Goal: Information Seeking & Learning: Learn about a topic

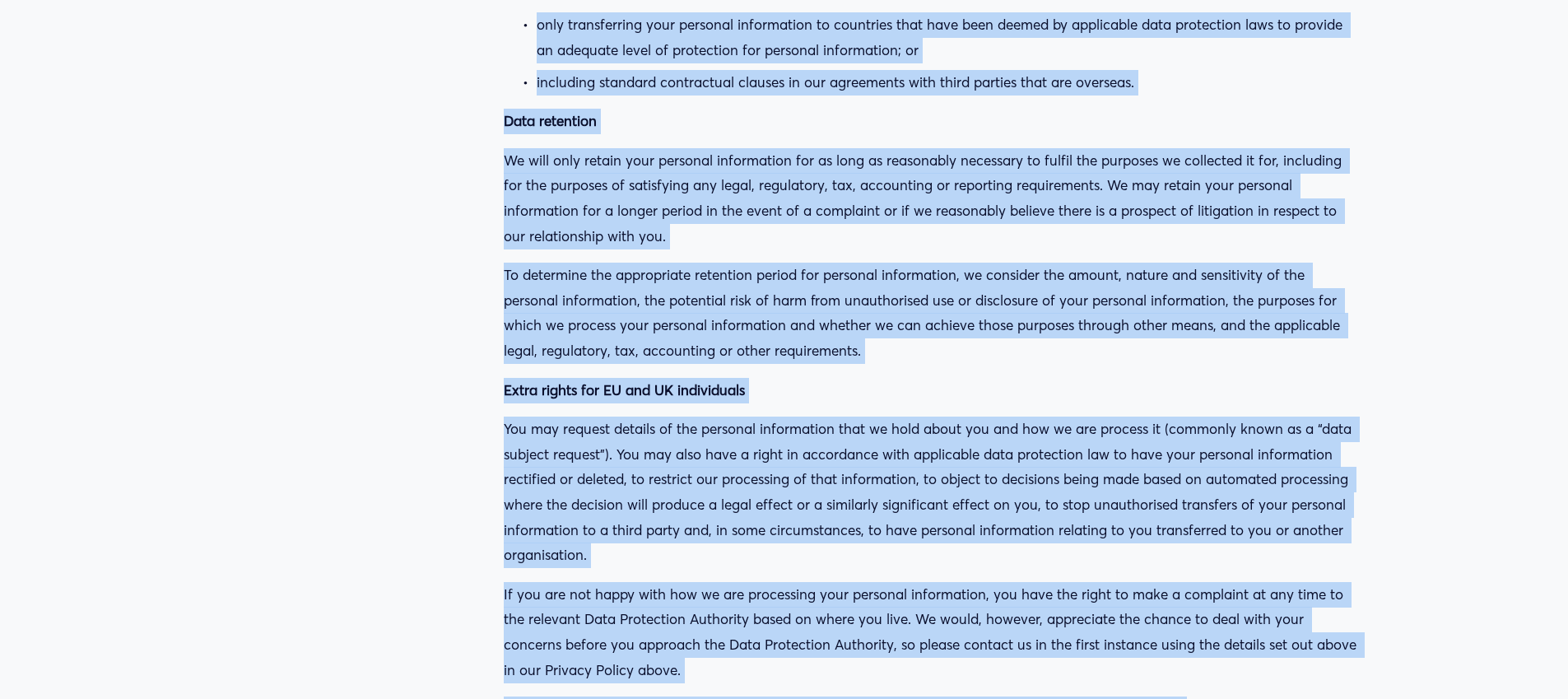
scroll to position [31278, 0]
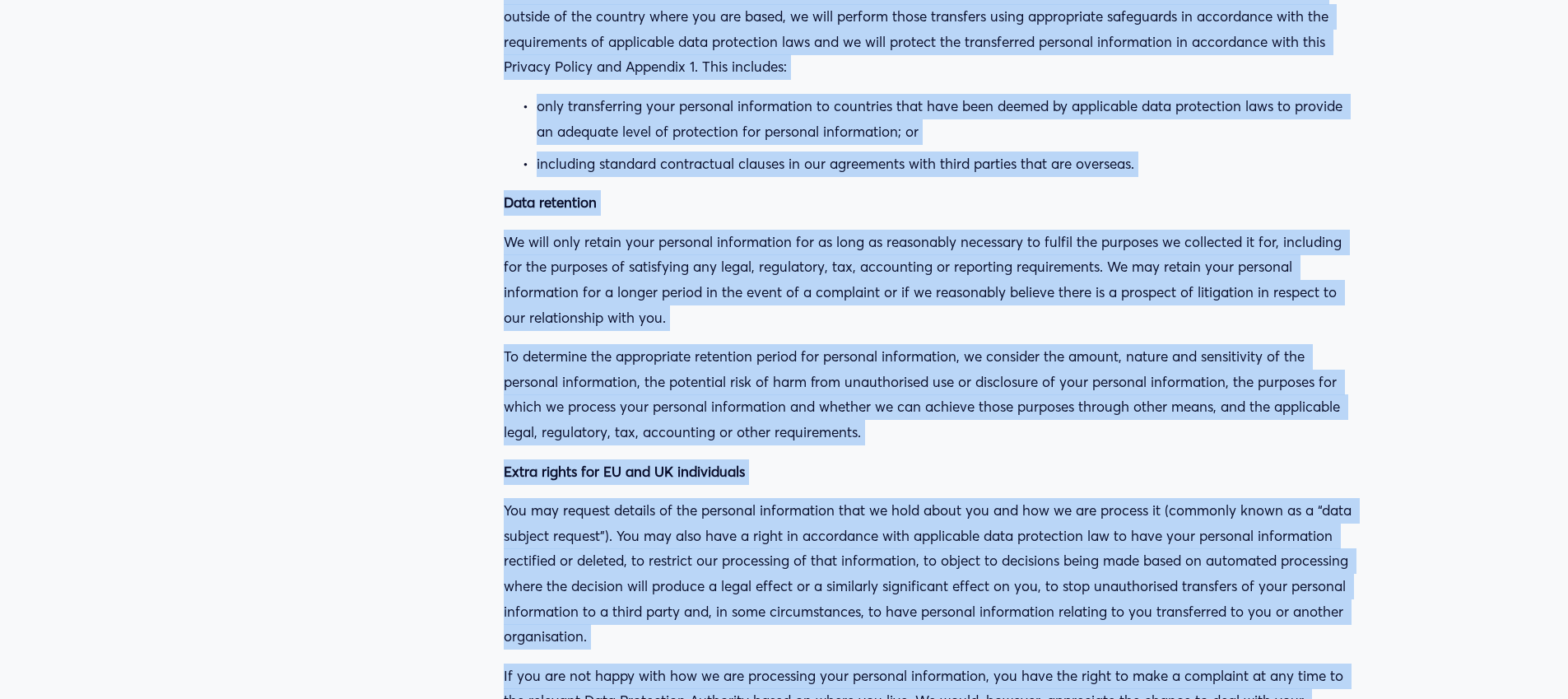
drag, startPoint x: 504, startPoint y: 57, endPoint x: 1185, endPoint y: 575, distance: 855.6
copy div "Loremip Dolors Ametconse adip: 72 Elit 2777 Seddo Eiusmod (TEMP 0513799) ( in ,…"
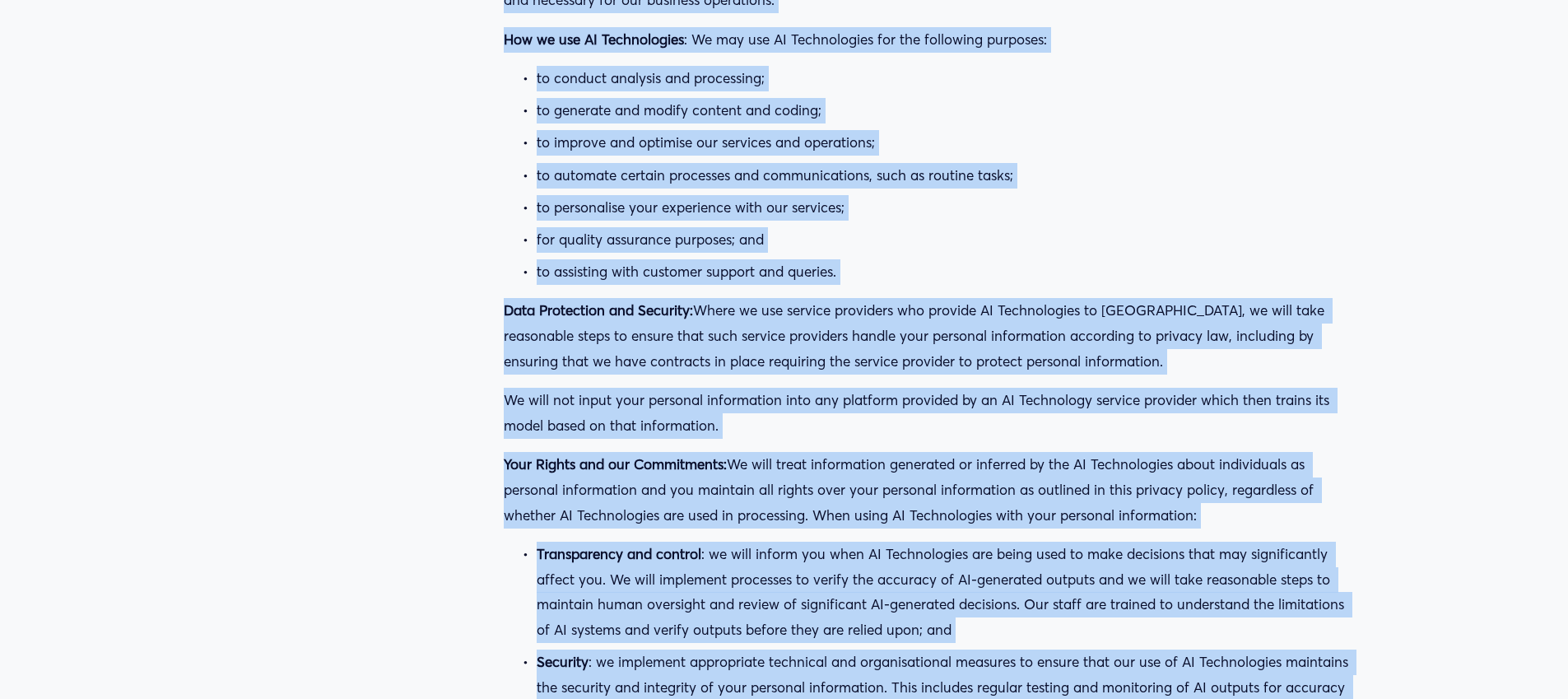
scroll to position [28653, 0]
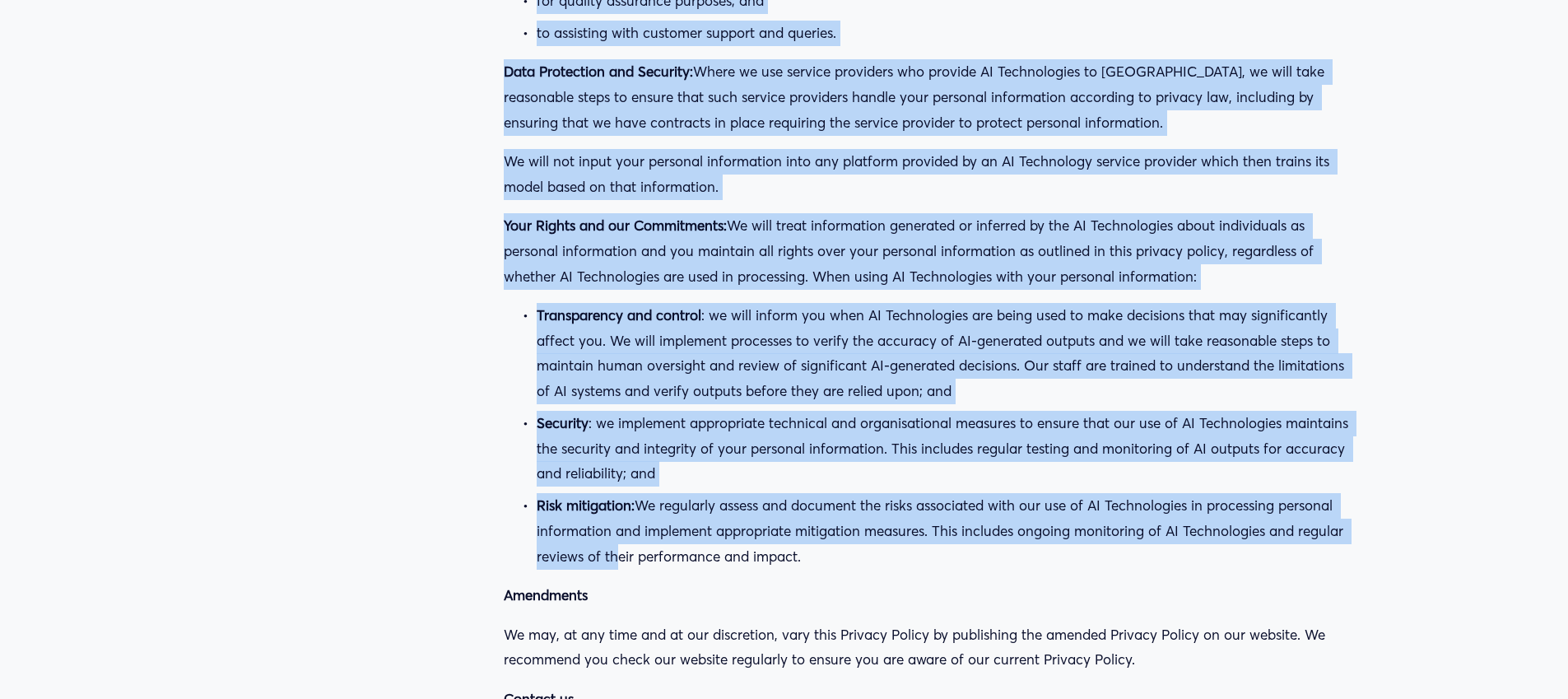
drag, startPoint x: 504, startPoint y: 188, endPoint x: 609, endPoint y: 377, distance: 216.2
click at [609, 493] on p "Risk mitigation: We regularly assess and document the risks associated with our…" at bounding box center [948, 531] width 823 height 75
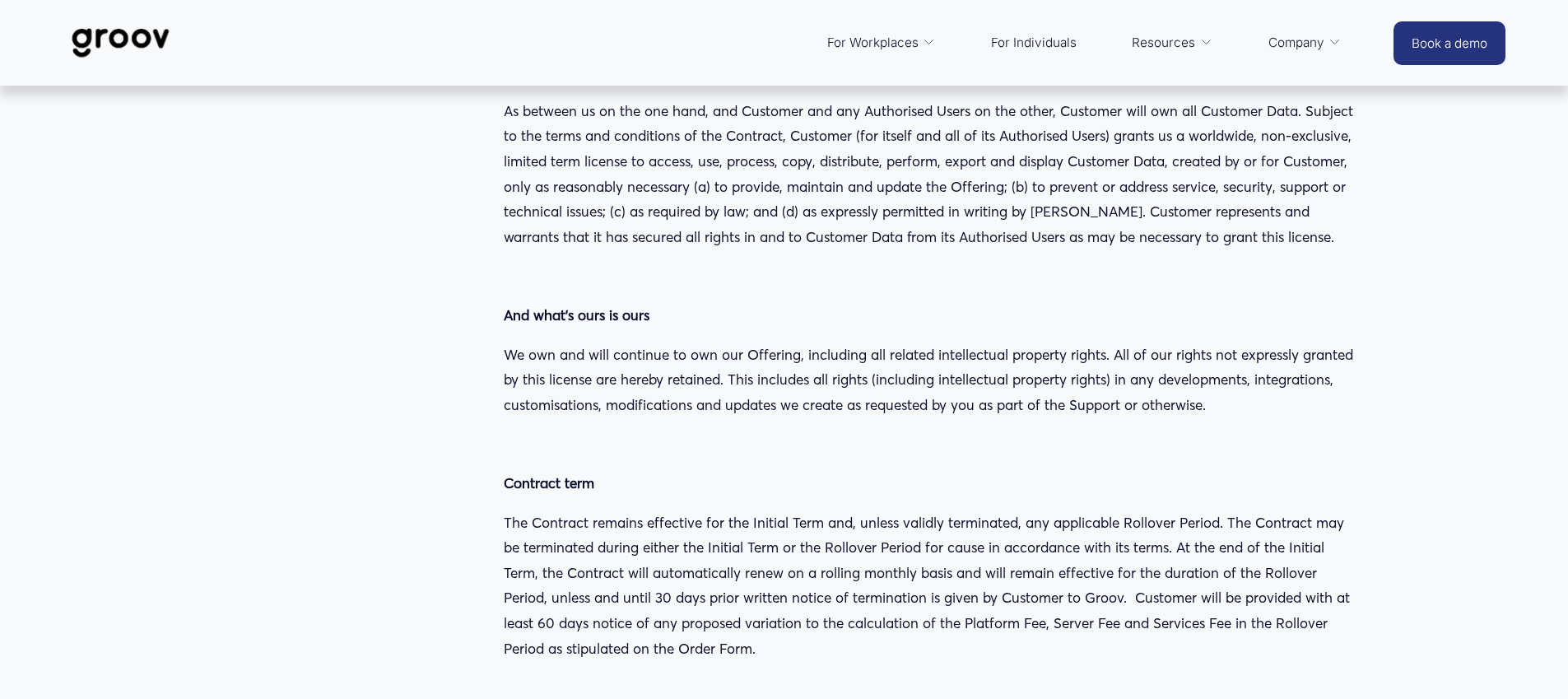
scroll to position [6227, 0]
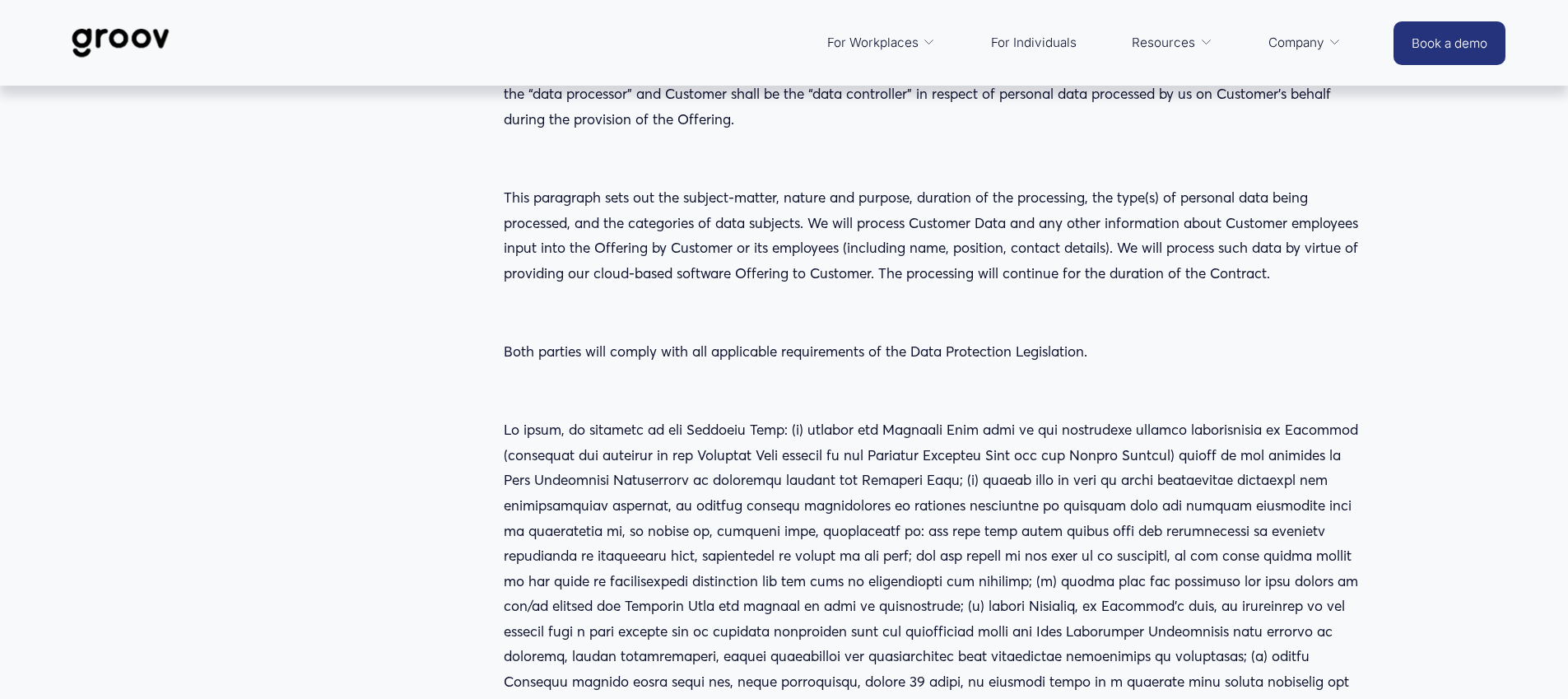
click at [654, 339] on p "Both parties will comply with all applicable requirements of the Data Protectio…" at bounding box center [932, 352] width 856 height 26
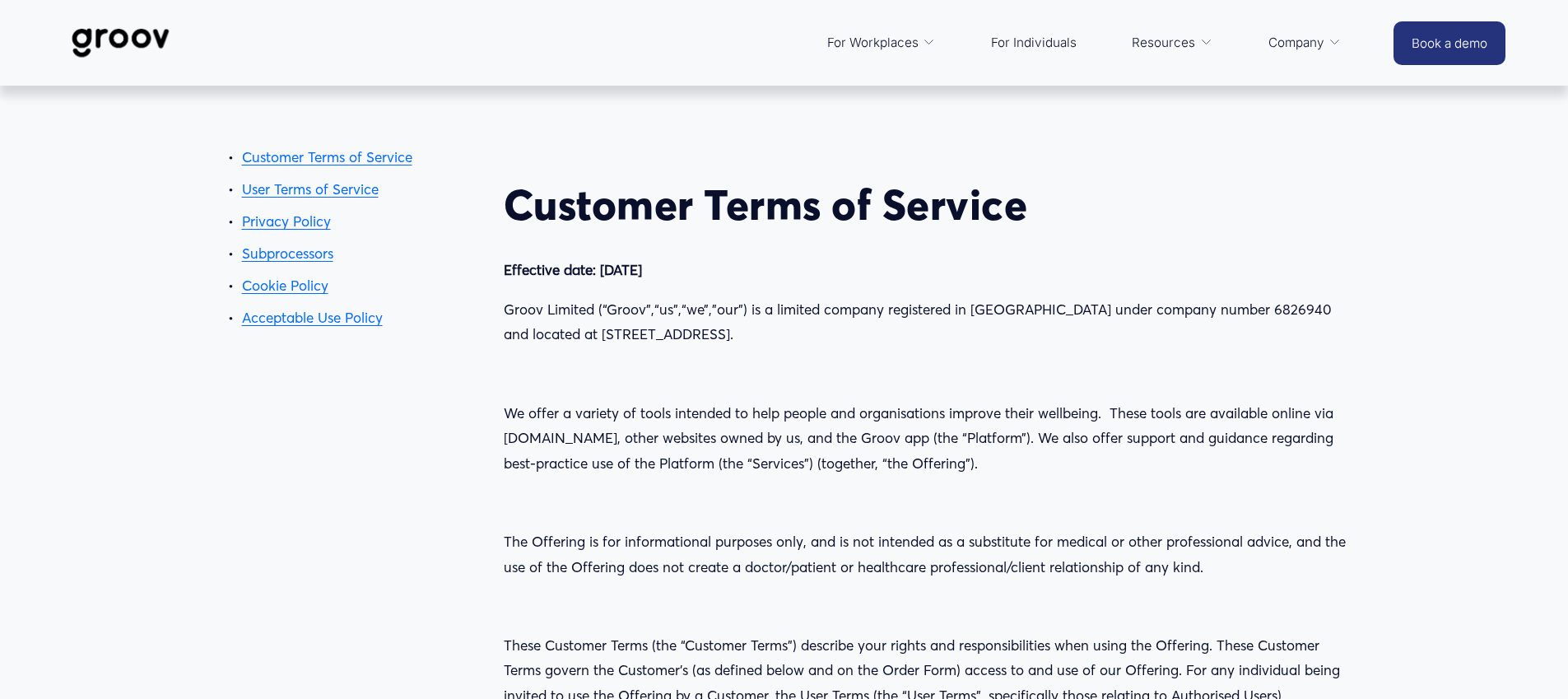
click at [295, 220] on link "Privacy Policy" at bounding box center [286, 221] width 89 height 17
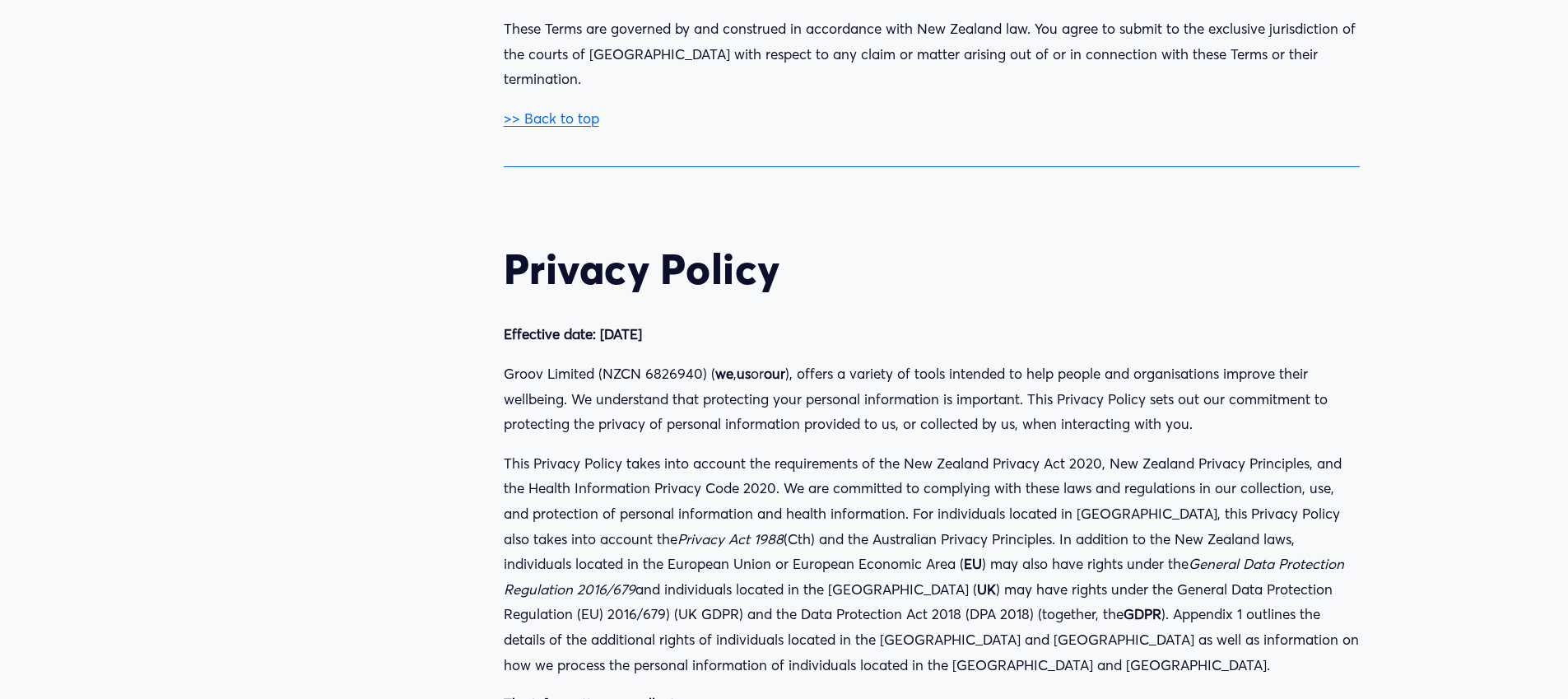
scroll to position [21141, 0]
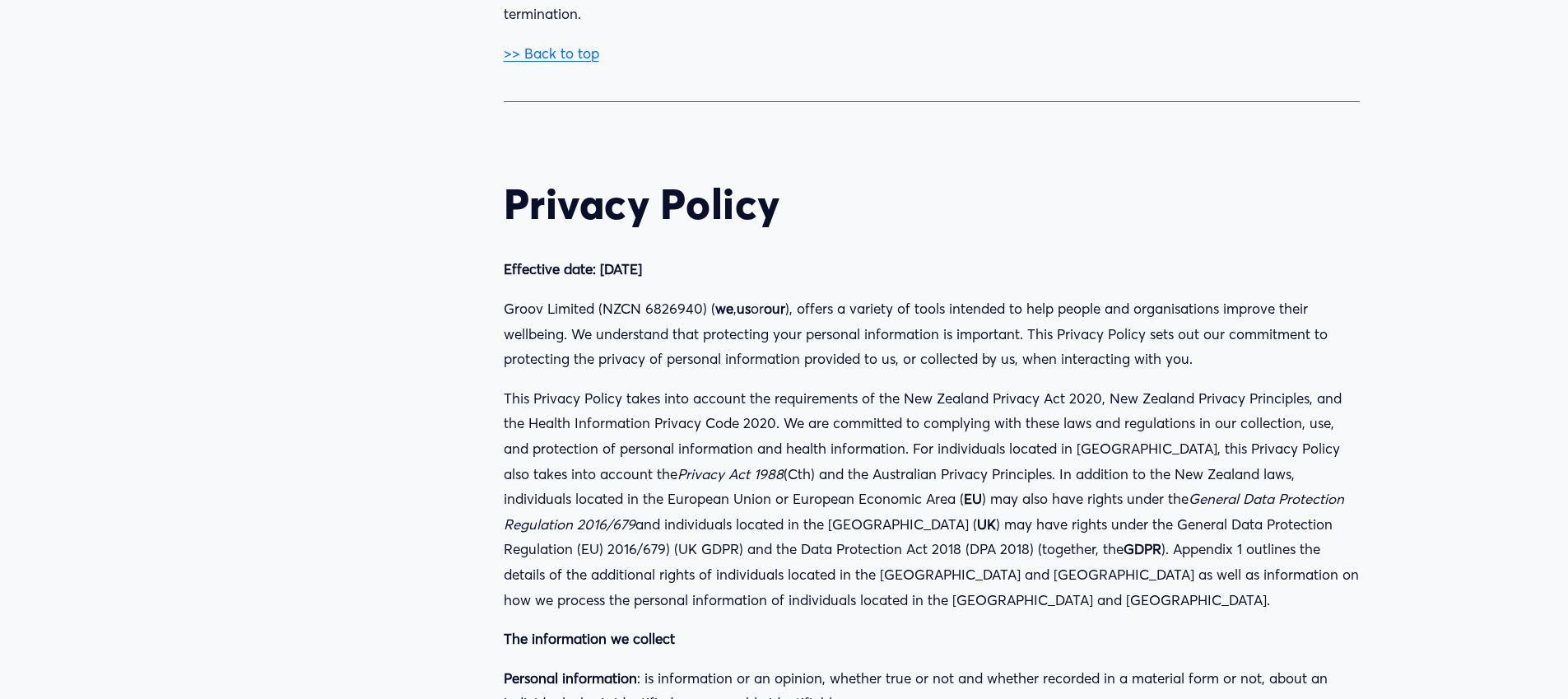
click at [615, 405] on p "This Privacy Policy takes into account the requirements of the New Zealand Priv…" at bounding box center [932, 499] width 856 height 226
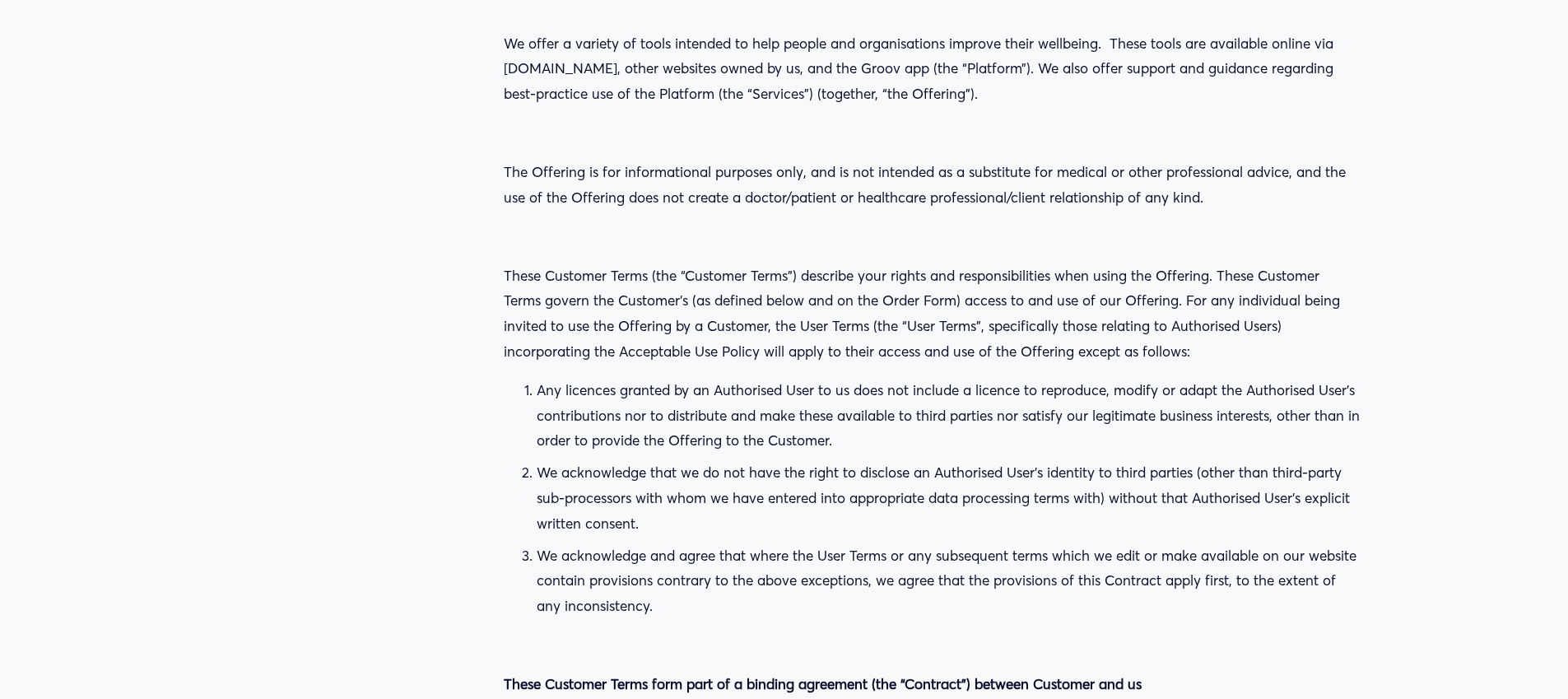
scroll to position [0, 0]
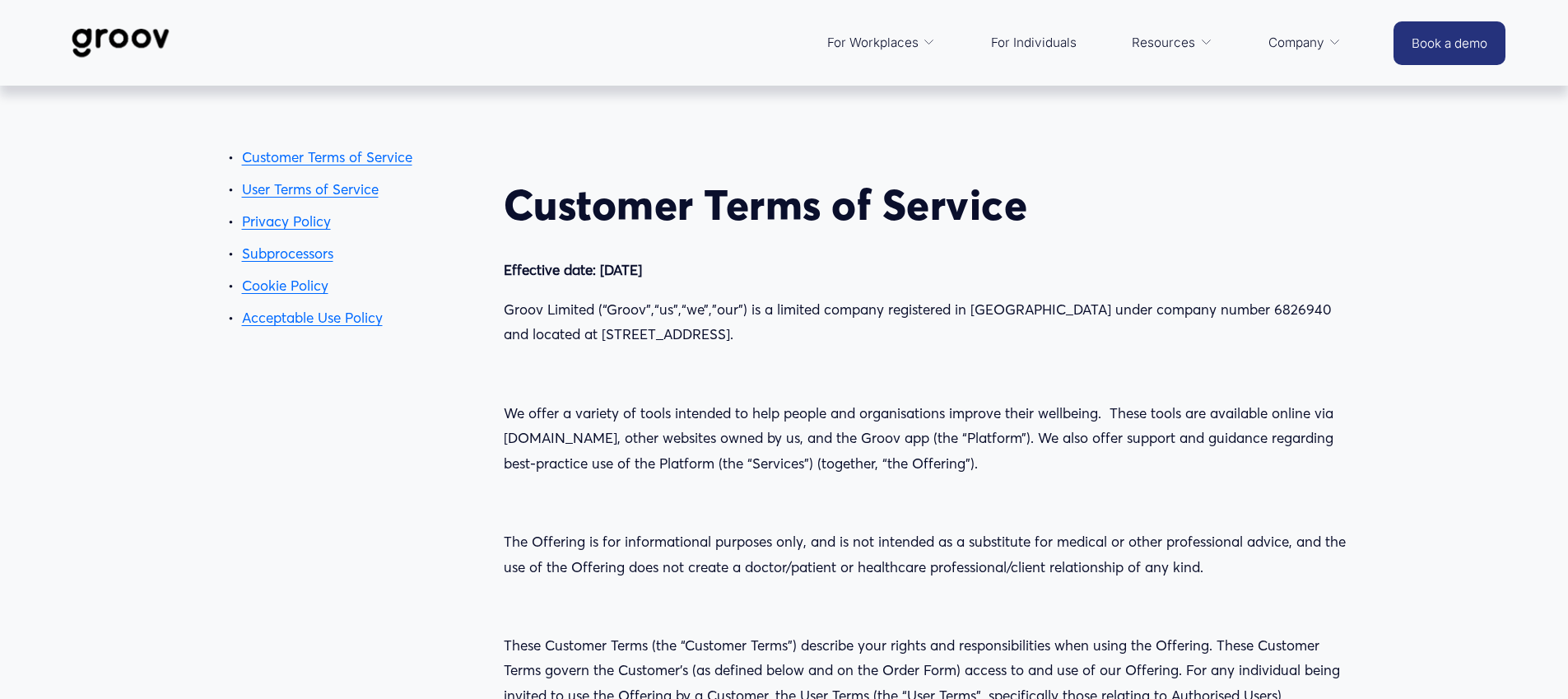
click at [359, 193] on link "User Terms of Service" at bounding box center [310, 189] width 136 height 17
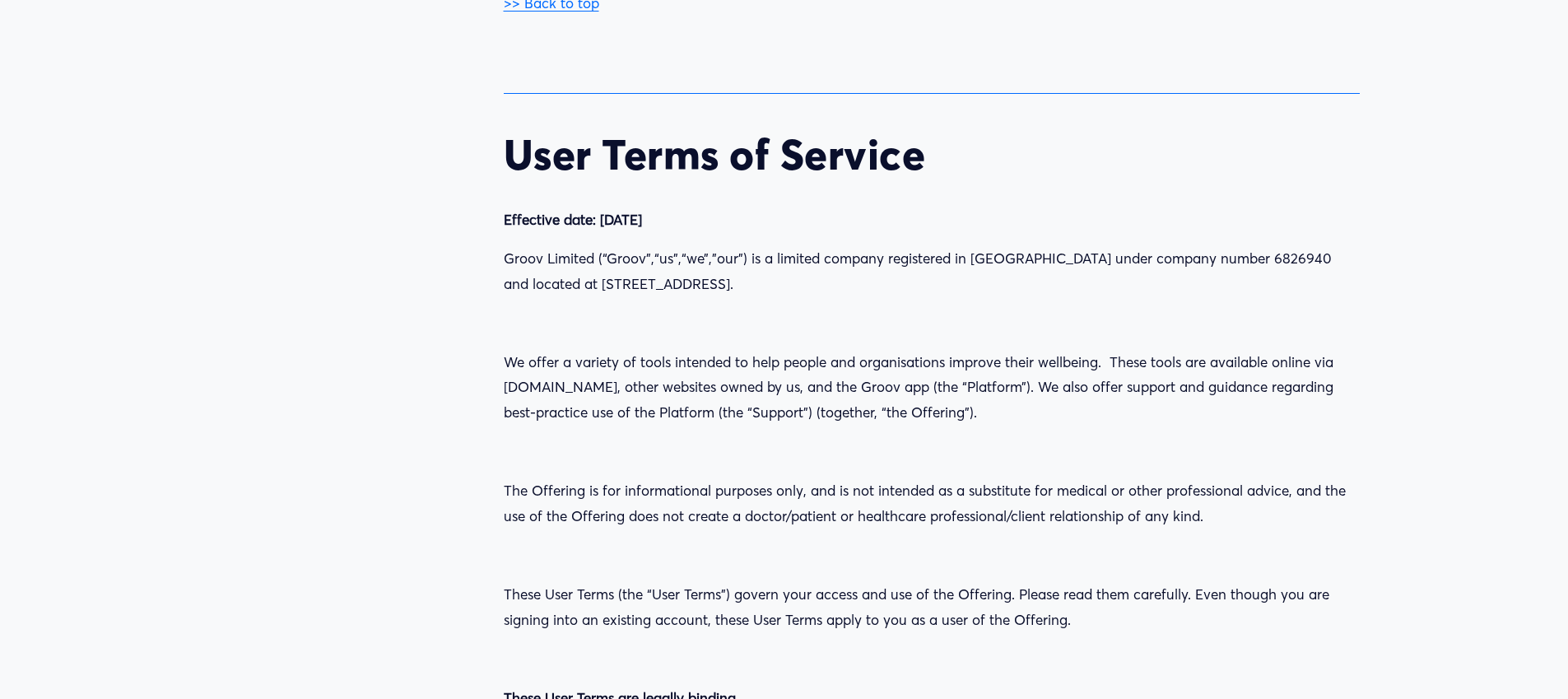
scroll to position [14635, 0]
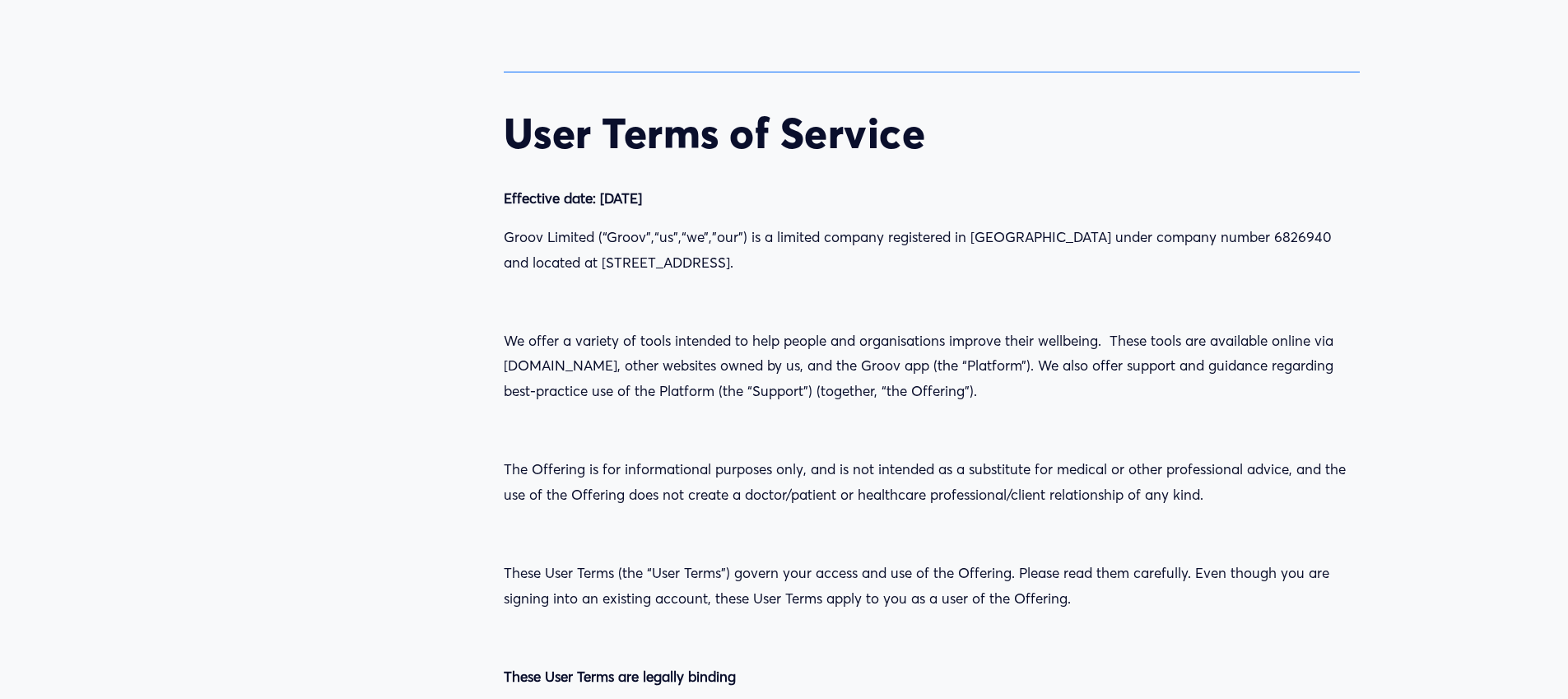
drag, startPoint x: 1001, startPoint y: 291, endPoint x: 897, endPoint y: 290, distance: 104.0
click at [1001, 328] on p "We offer a variety of tools intended to help people and organisations improve t…" at bounding box center [932, 366] width 856 height 75
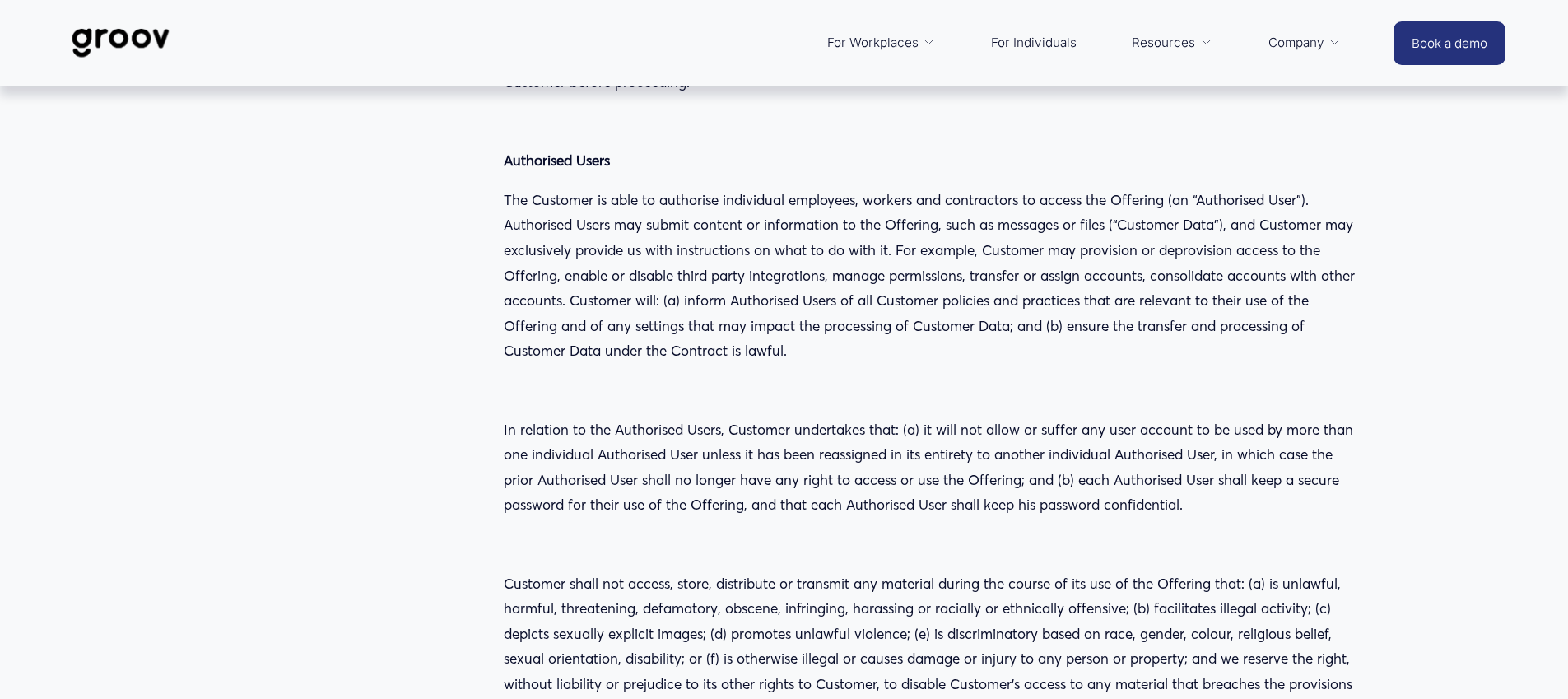
scroll to position [0, 0]
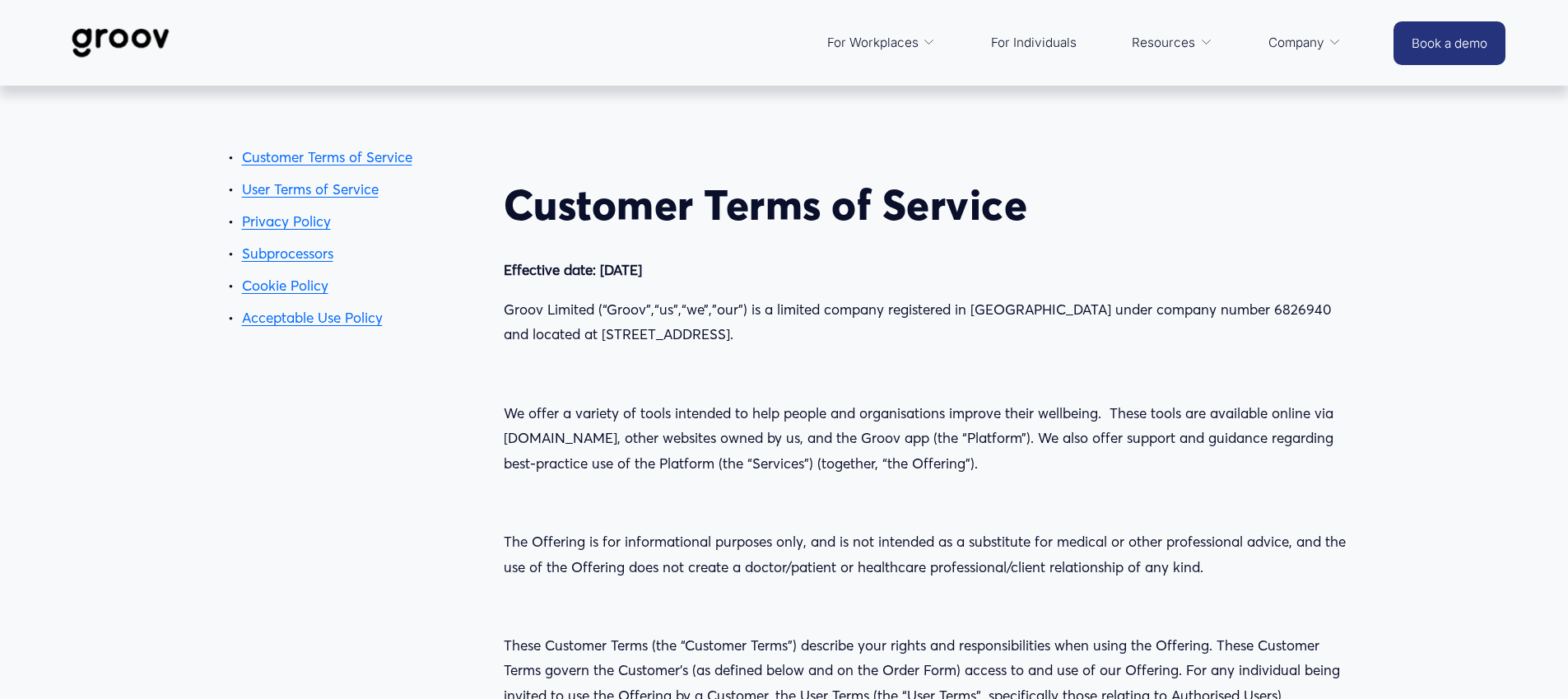
click at [315, 224] on link "Privacy Policy" at bounding box center [286, 221] width 89 height 17
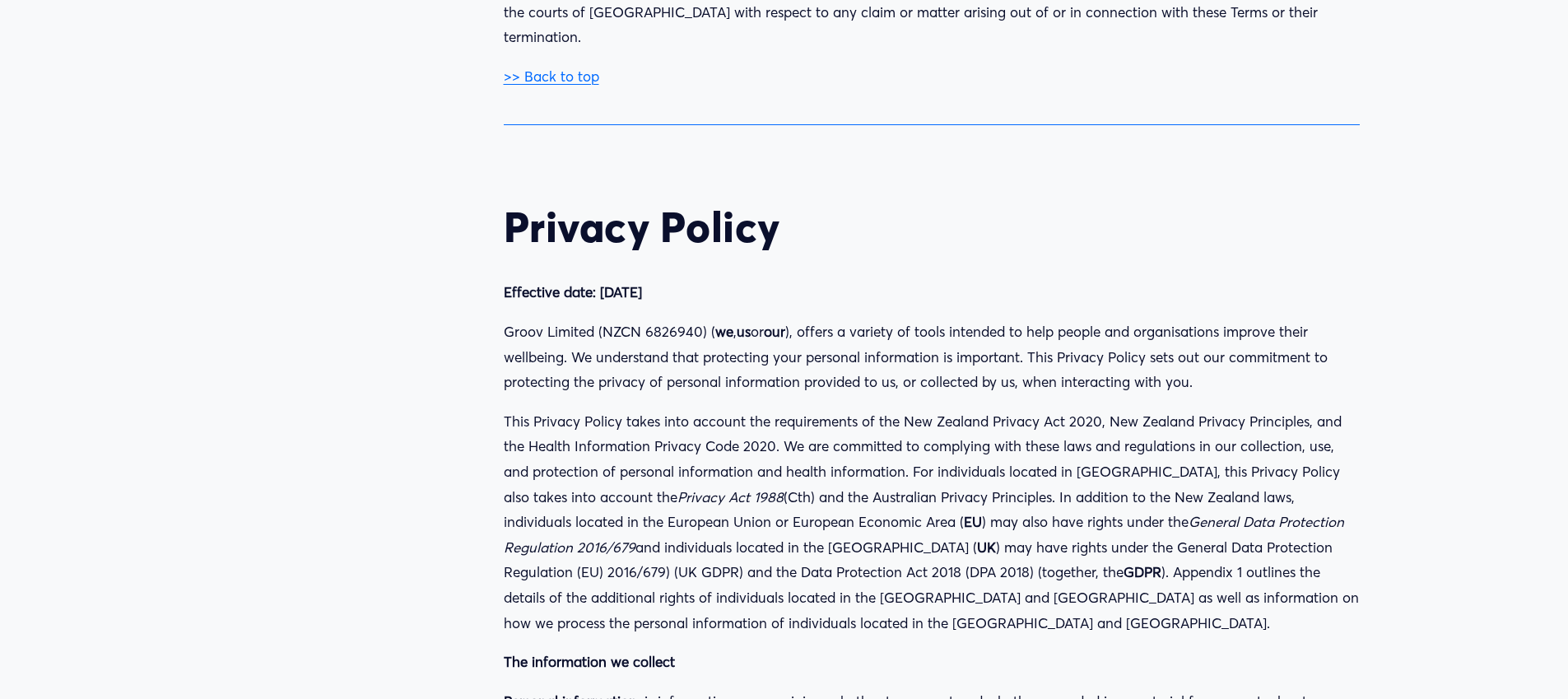
scroll to position [21141, 0]
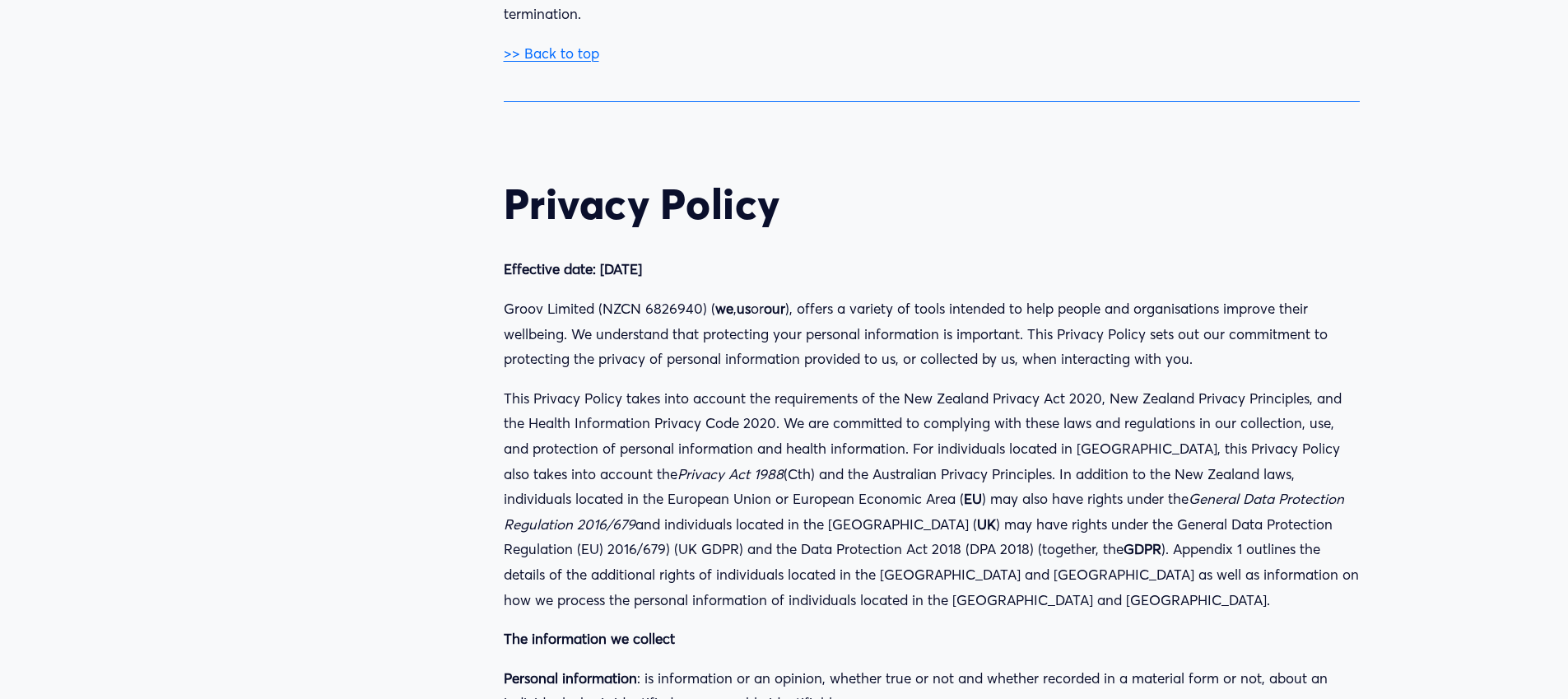
click at [972, 395] on p "This Privacy Policy takes into account the requirements of the New Zealand Priv…" at bounding box center [932, 499] width 856 height 226
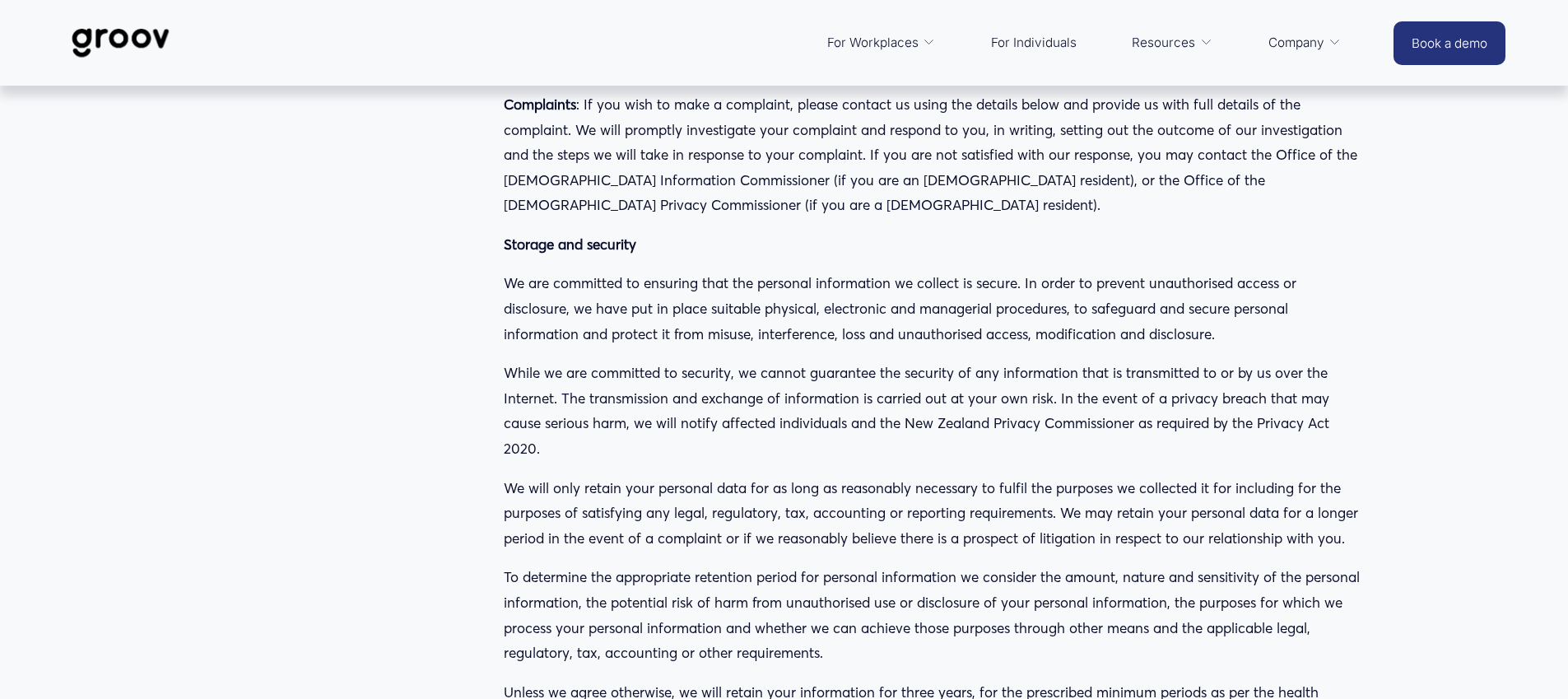
scroll to position [25637, 0]
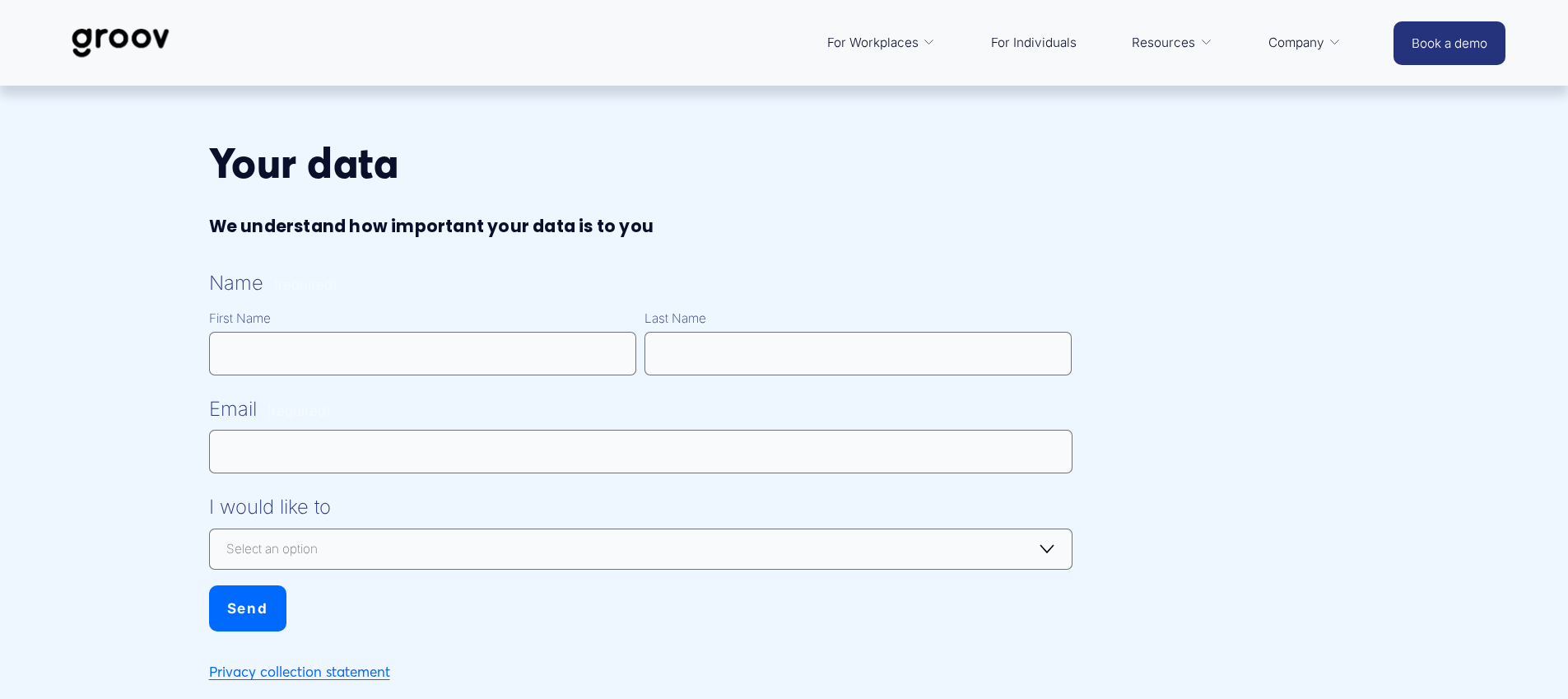
click at [361, 672] on link "Privacy collection statement" at bounding box center [299, 671] width 181 height 17
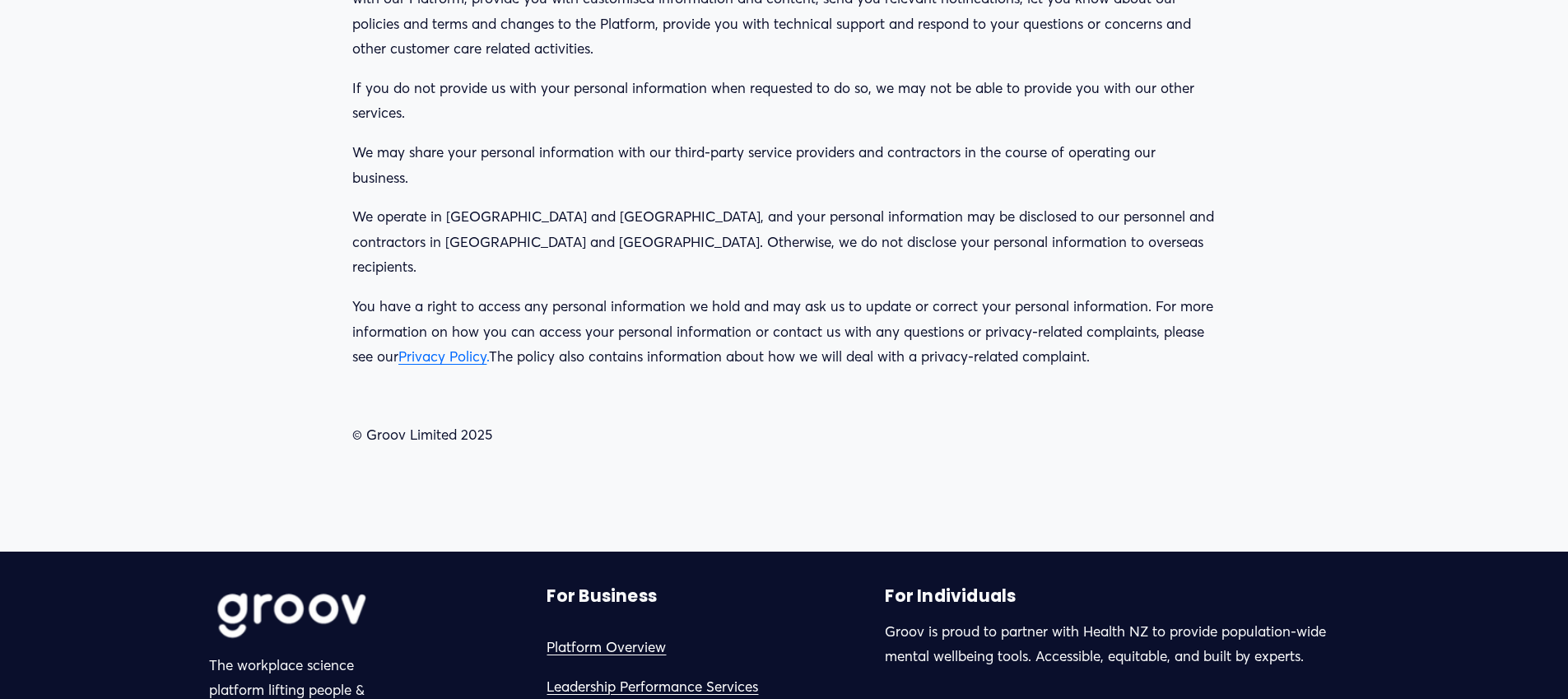
scroll to position [541, 0]
